Goal: Navigation & Orientation: Find specific page/section

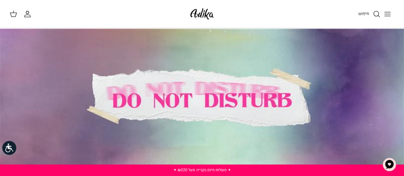
click at [386, 13] on icon "Toggle menu" at bounding box center [388, 14] width 8 height 8
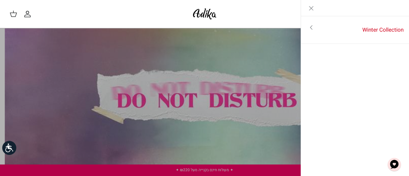
click at [313, 26] on icon "Toggle menu" at bounding box center [311, 28] width 8 height 8
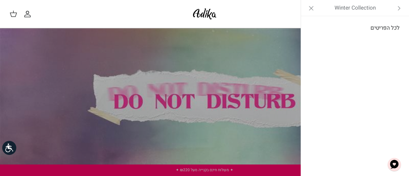
click at [358, 27] on link "לכל הפריטים" at bounding box center [355, 28] width 102 height 16
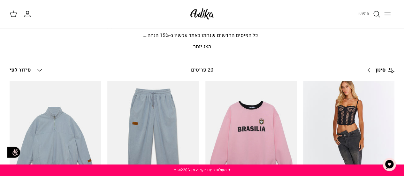
scroll to position [32, 0]
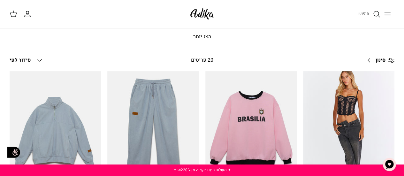
click at [385, 60] on link "סינון Right" at bounding box center [379, 60] width 32 height 15
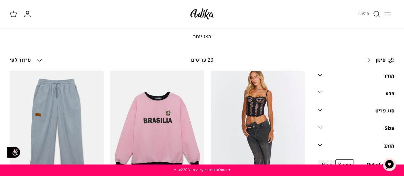
click at [383, 57] on span "סינון" at bounding box center [381, 60] width 10 height 8
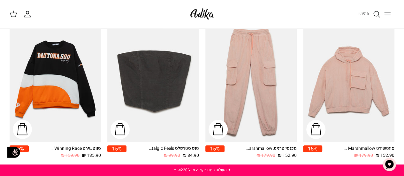
scroll to position [160, 0]
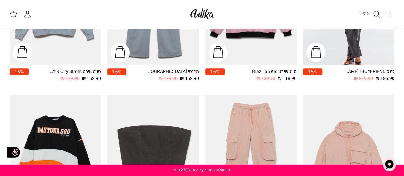
click at [195, 16] on img at bounding box center [202, 13] width 27 height 15
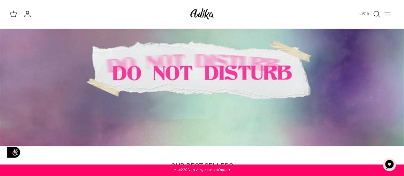
scroll to position [24, 0]
